Goal: Task Accomplishment & Management: Complete application form

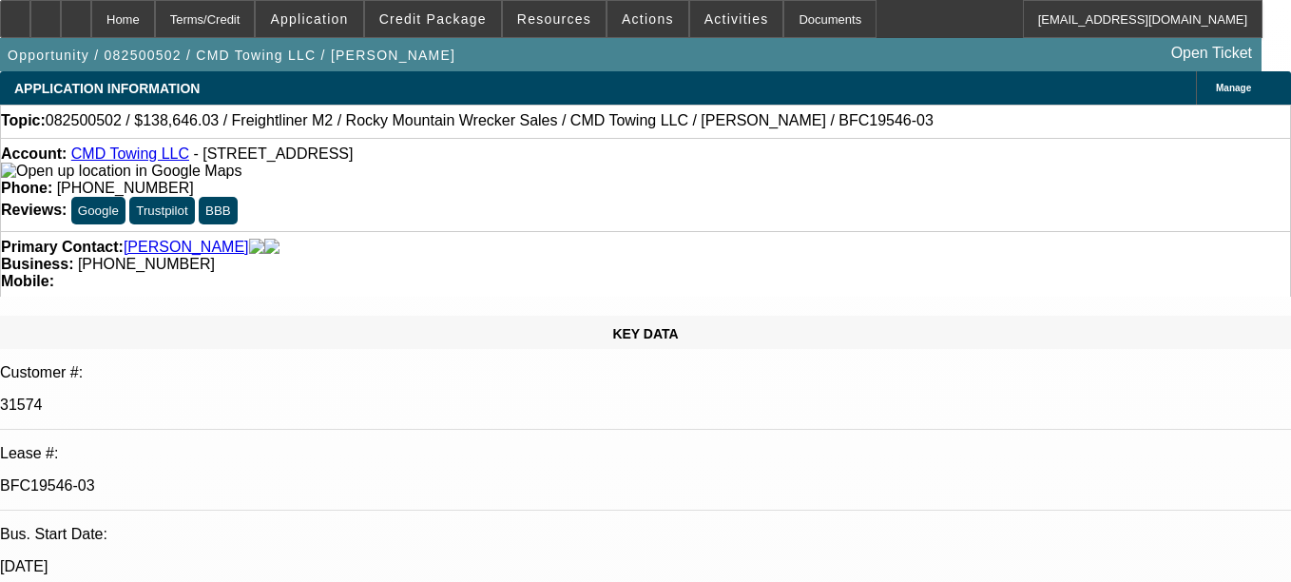
select select "0"
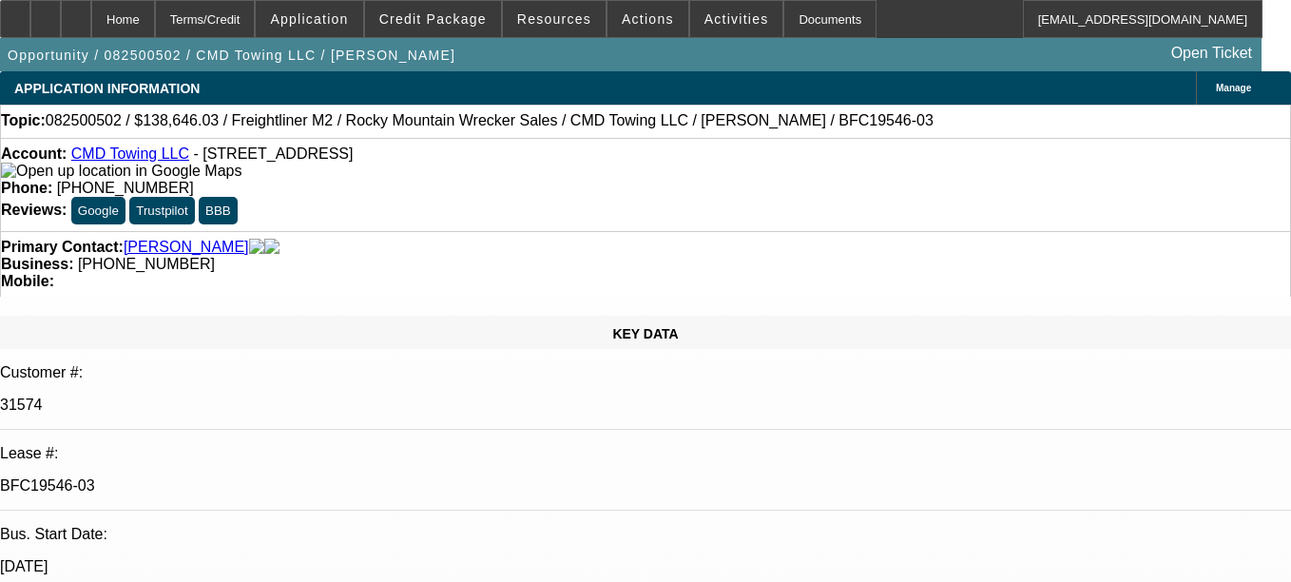
select select "0"
select select "1"
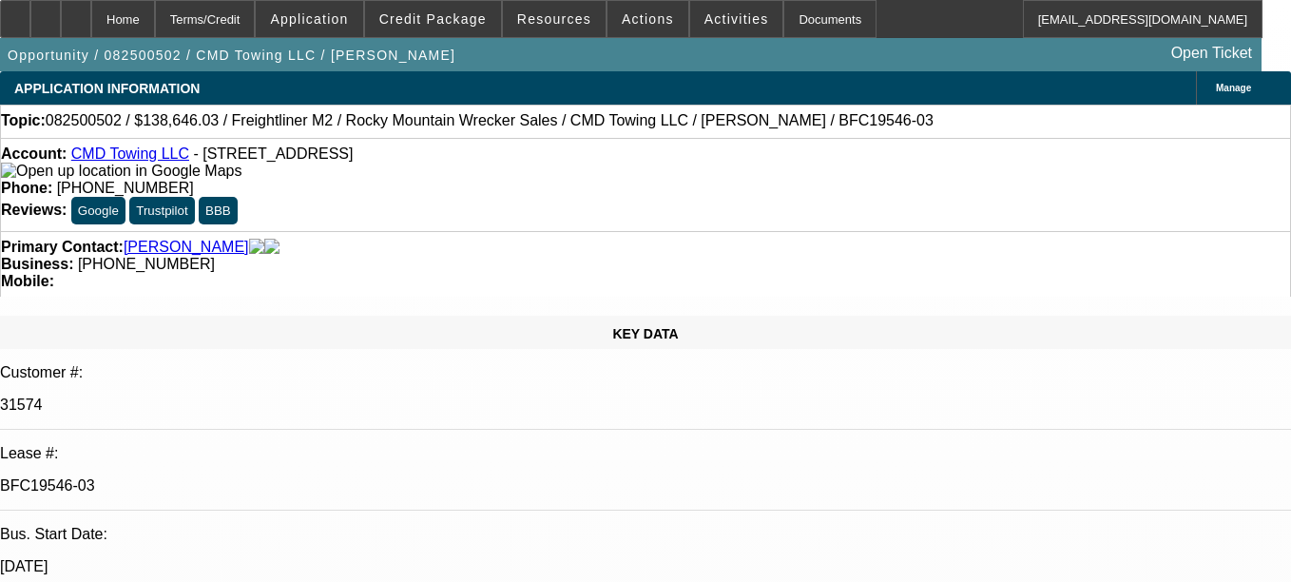
select select "1"
select select "6"
select select "1"
select select "6"
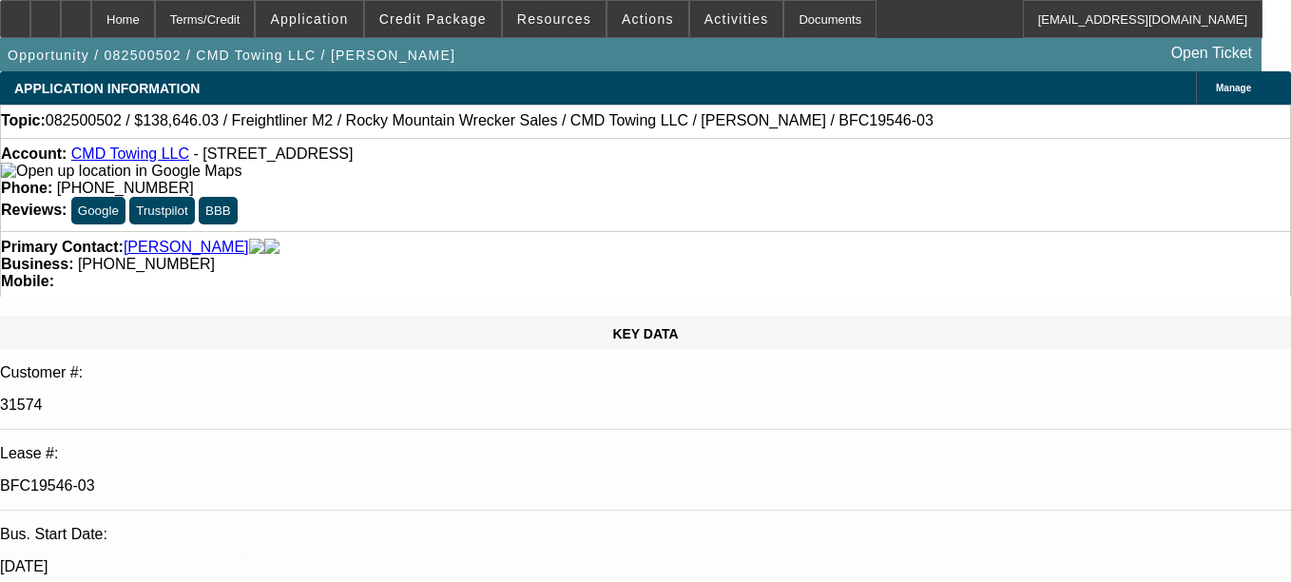
select select "1"
select select "6"
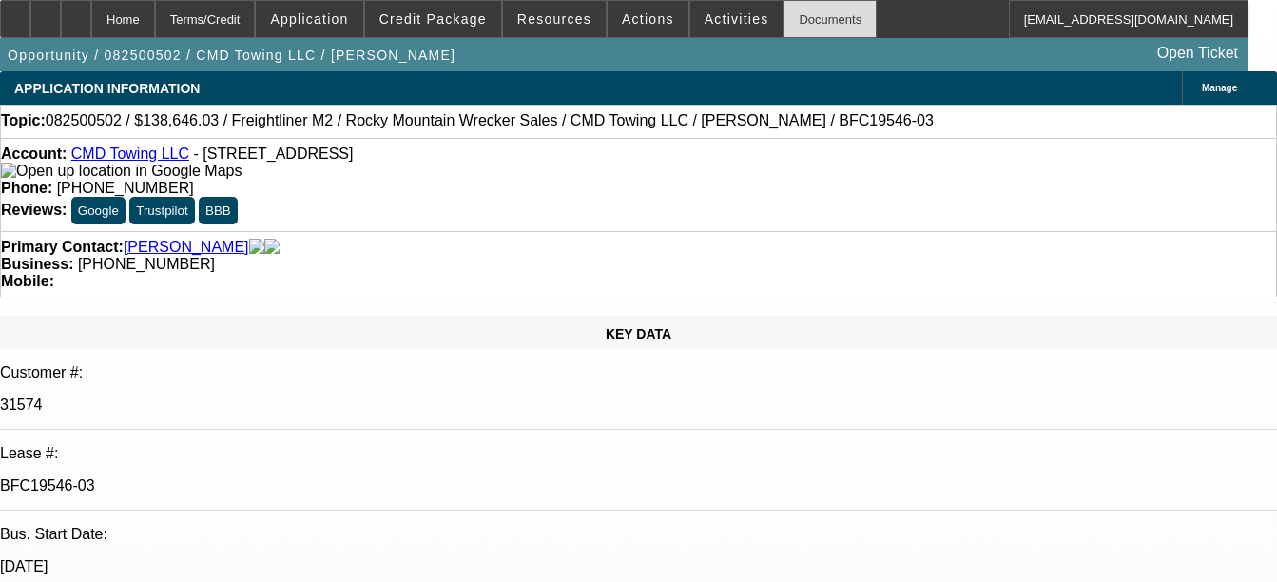
click at [783, 27] on div "Documents" at bounding box center [829, 19] width 93 height 38
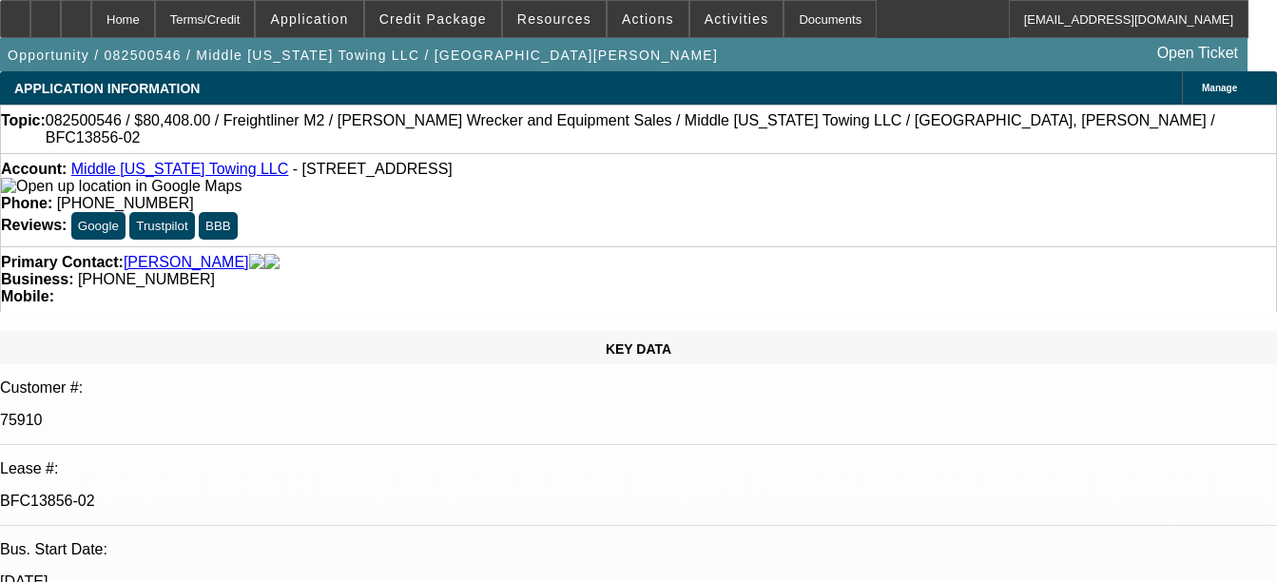
select select "0"
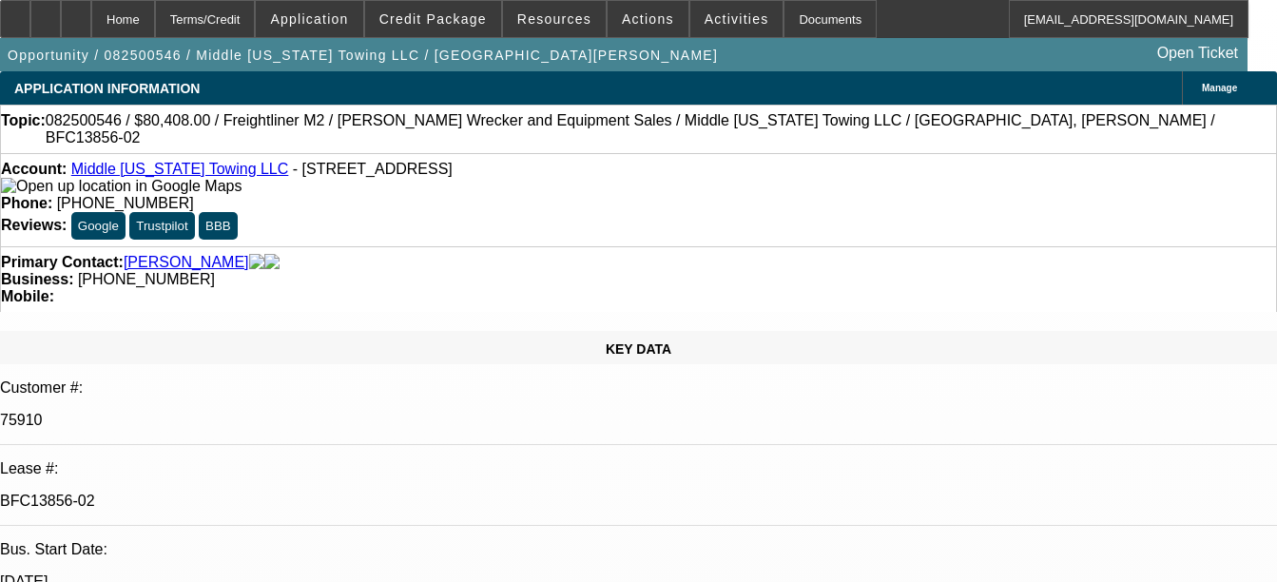
select select "0"
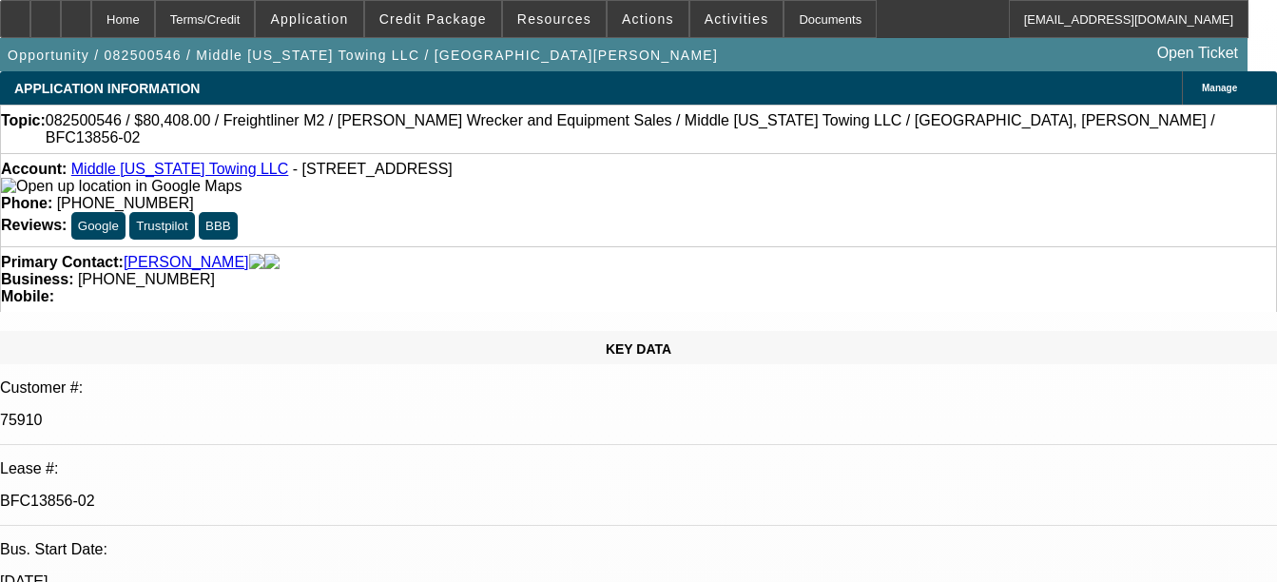
select select "0"
select select "1"
select select "2"
select select "6"
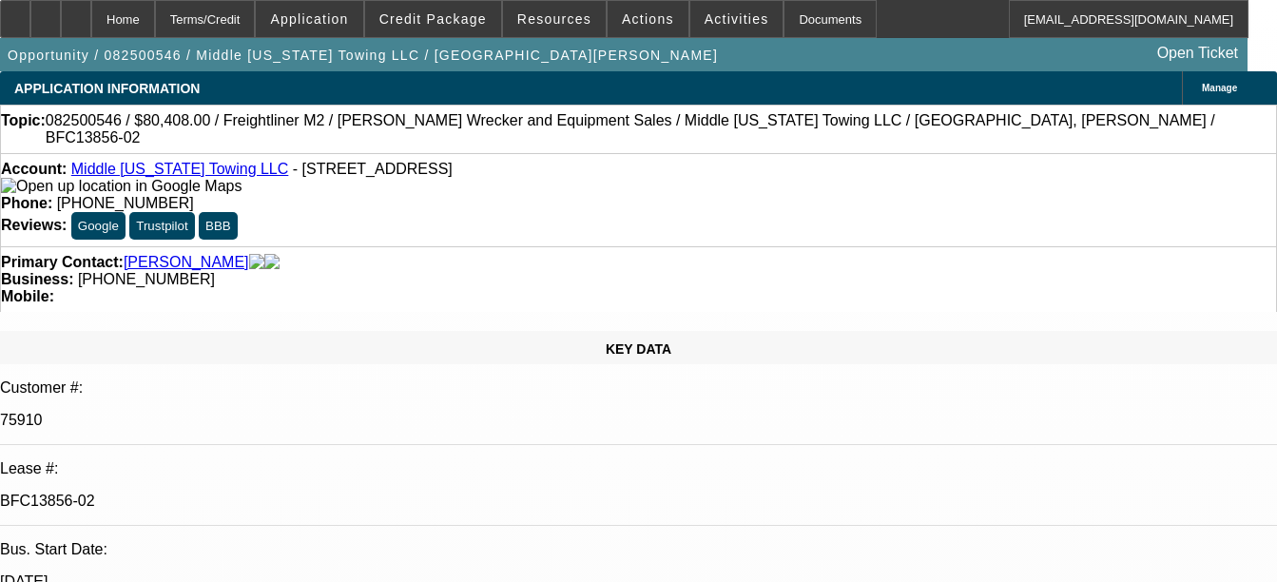
select select "1"
select select "6"
select select "1"
select select "2"
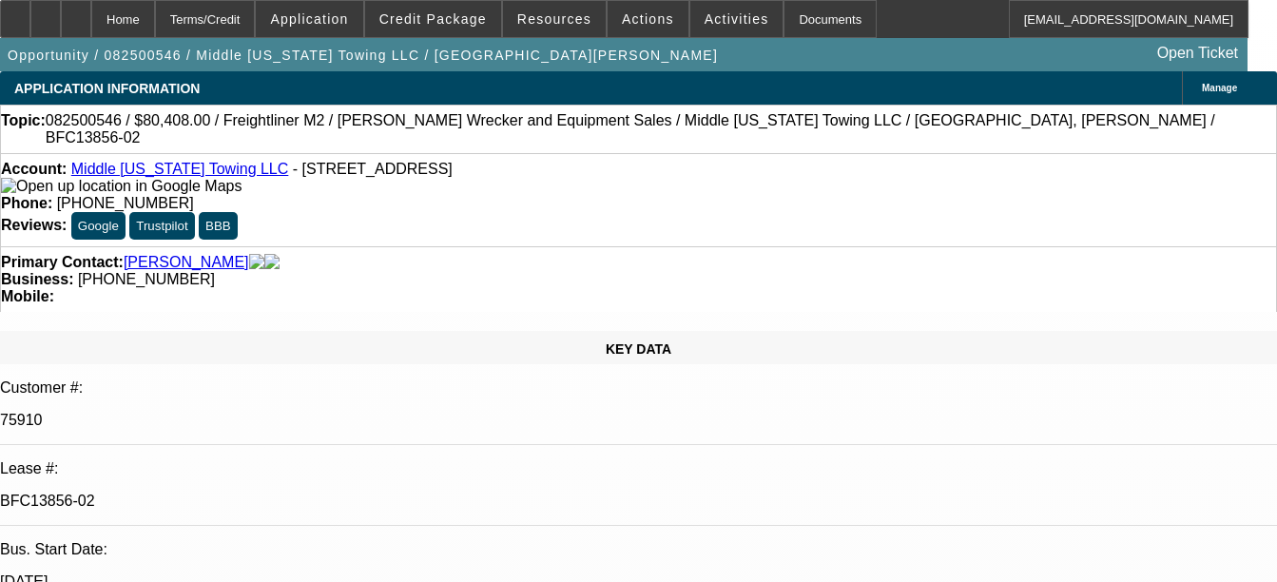
select select "6"
select select "1"
select select "2"
select select "6"
click at [833, 23] on div "Documents" at bounding box center [829, 19] width 93 height 38
